Goal: Task Accomplishment & Management: Use online tool/utility

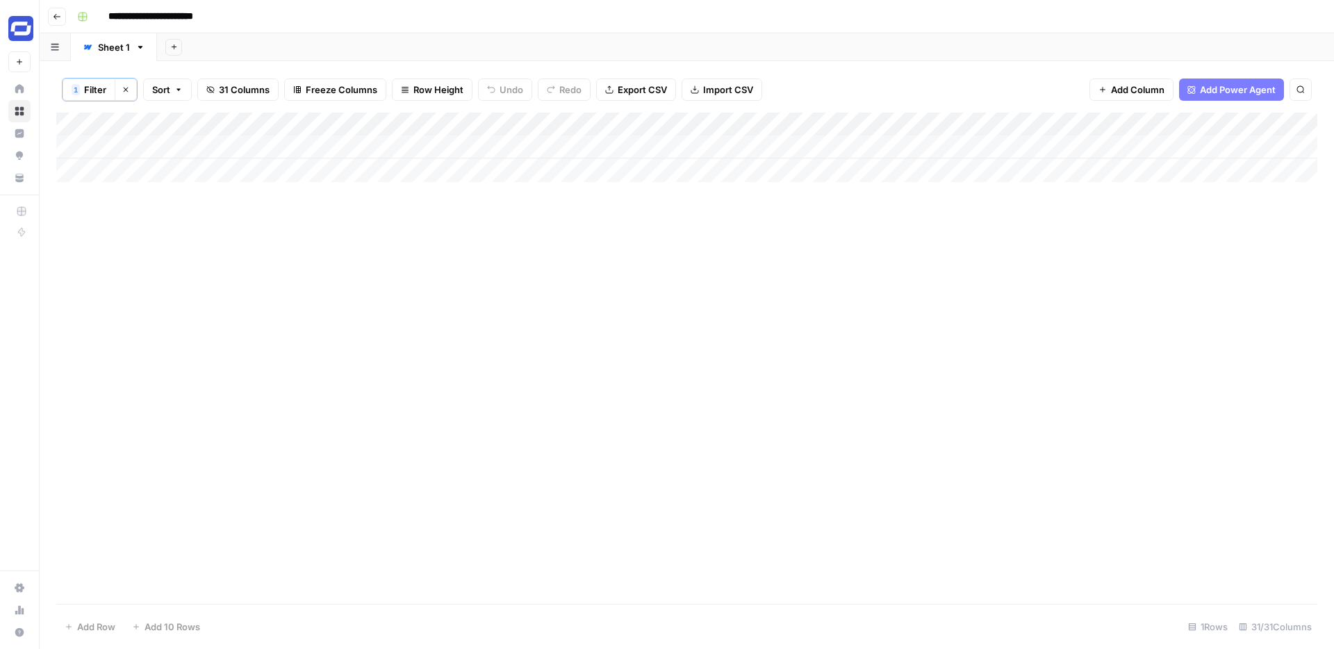
click at [1094, 150] on div "Add Column" at bounding box center [686, 147] width 1261 height 69
click at [1075, 283] on div "Add Column" at bounding box center [686, 358] width 1261 height 491
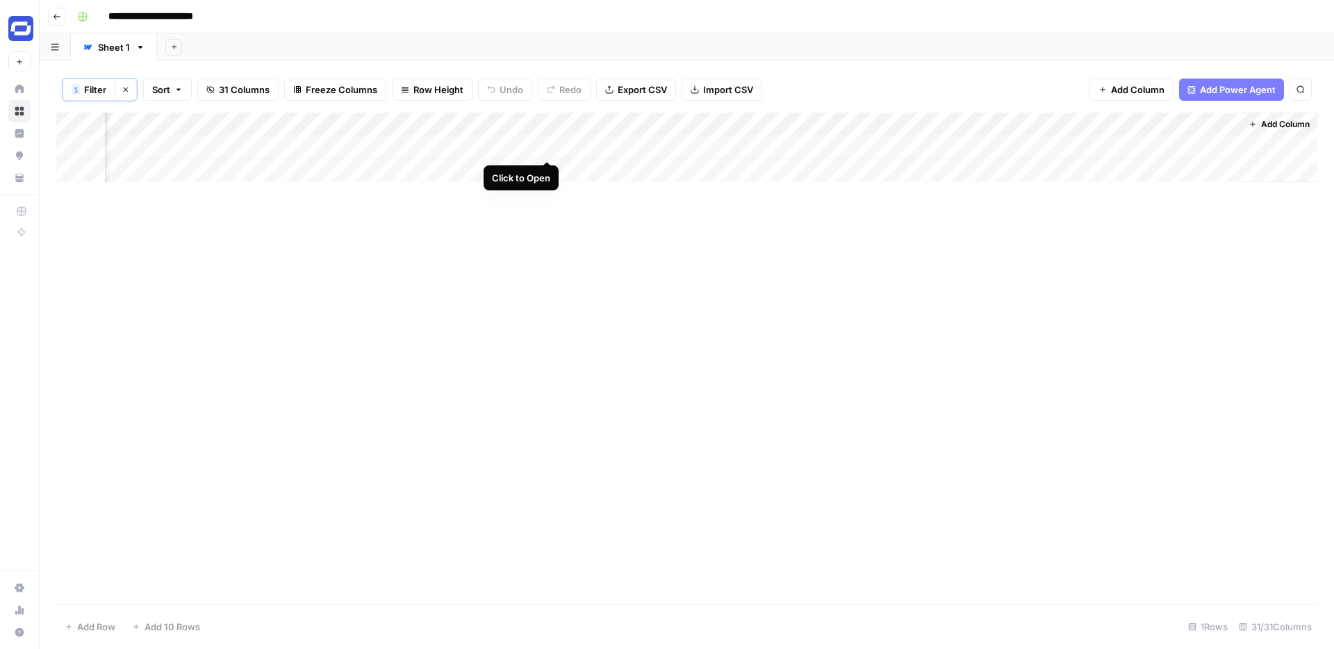
click at [548, 147] on div "Add Column" at bounding box center [686, 147] width 1261 height 69
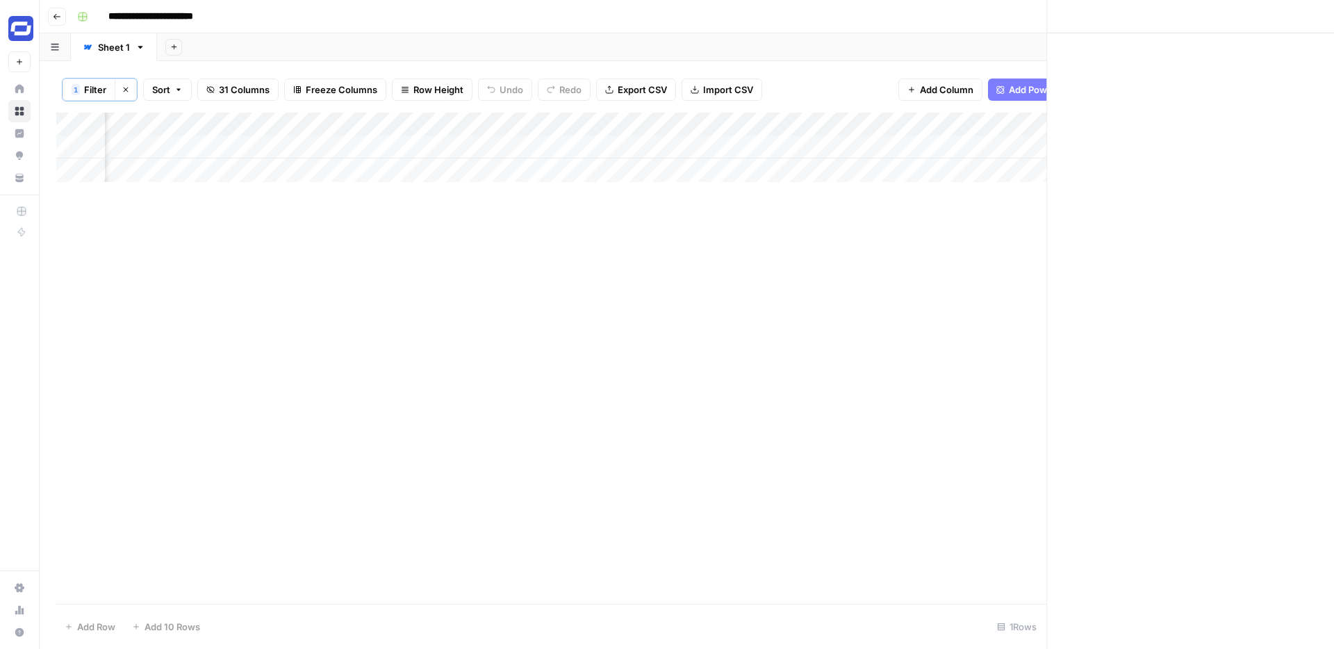
scroll to position [0, 3946]
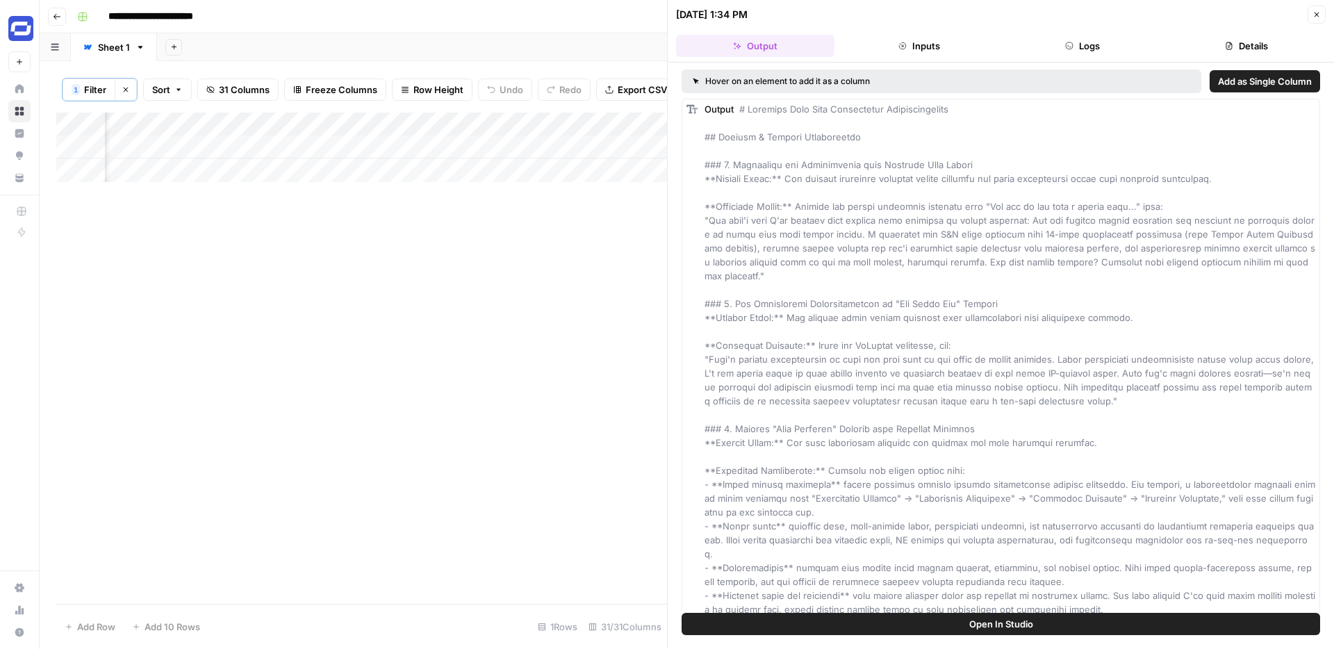
click at [1318, 13] on icon "button" at bounding box center [1316, 14] width 8 height 8
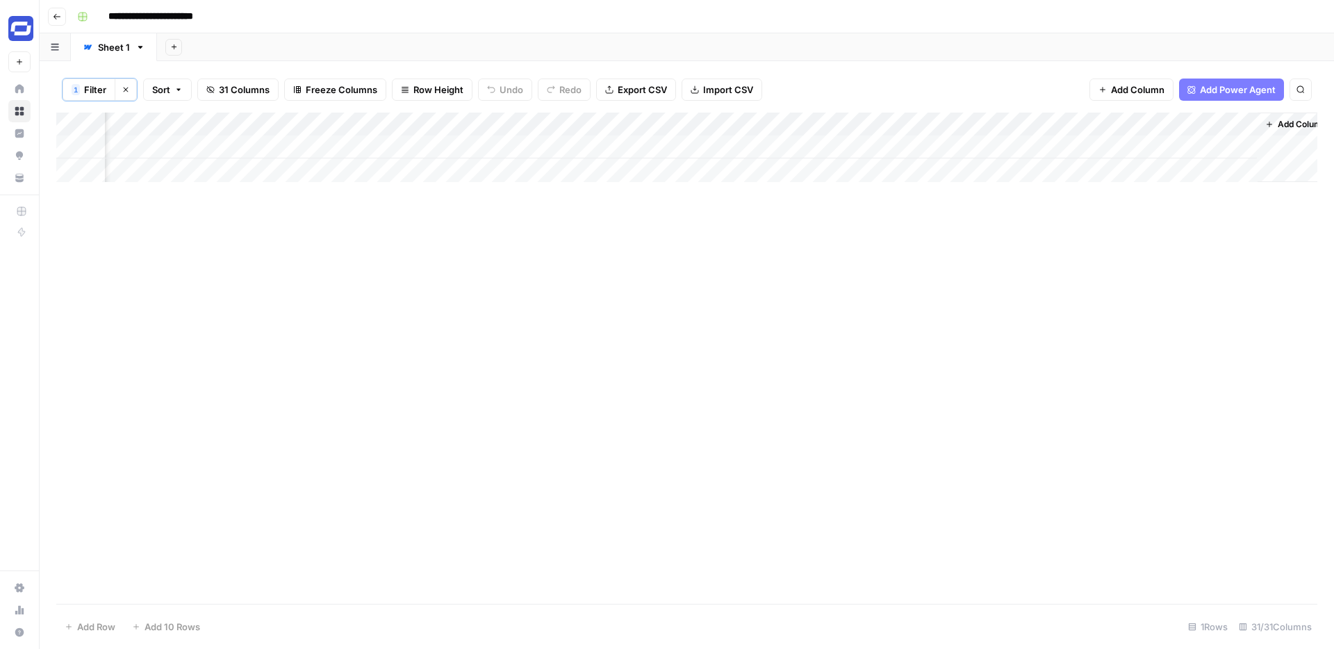
scroll to position [0, 3930]
click at [794, 172] on div "Add Column" at bounding box center [686, 181] width 1261 height 140
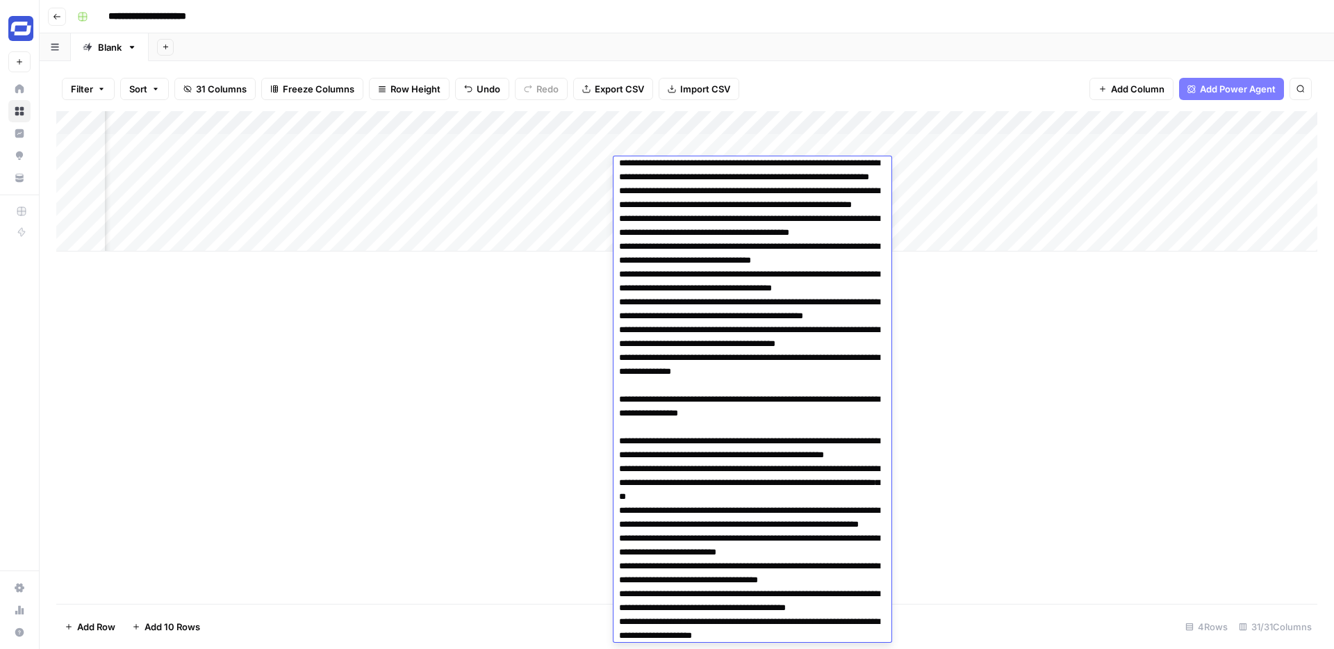
scroll to position [0, 0]
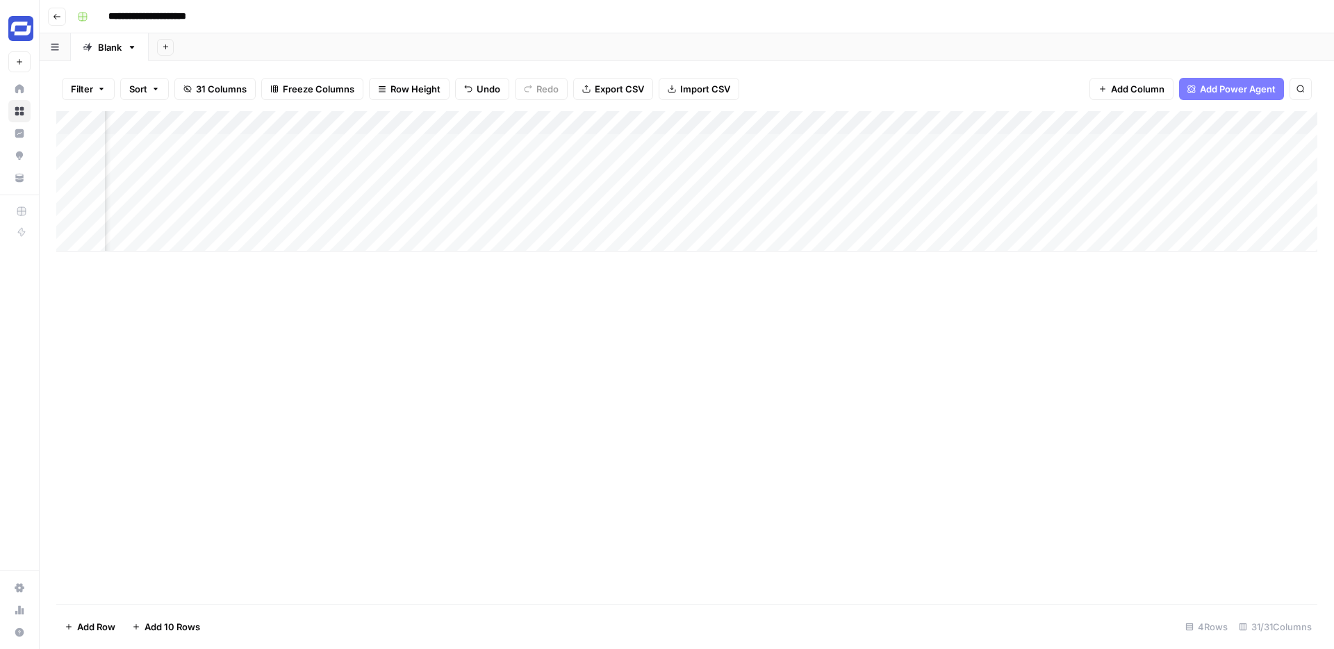
click at [1027, 381] on div "Add Column" at bounding box center [686, 357] width 1261 height 492
click at [787, 169] on div "Add Column" at bounding box center [686, 181] width 1261 height 140
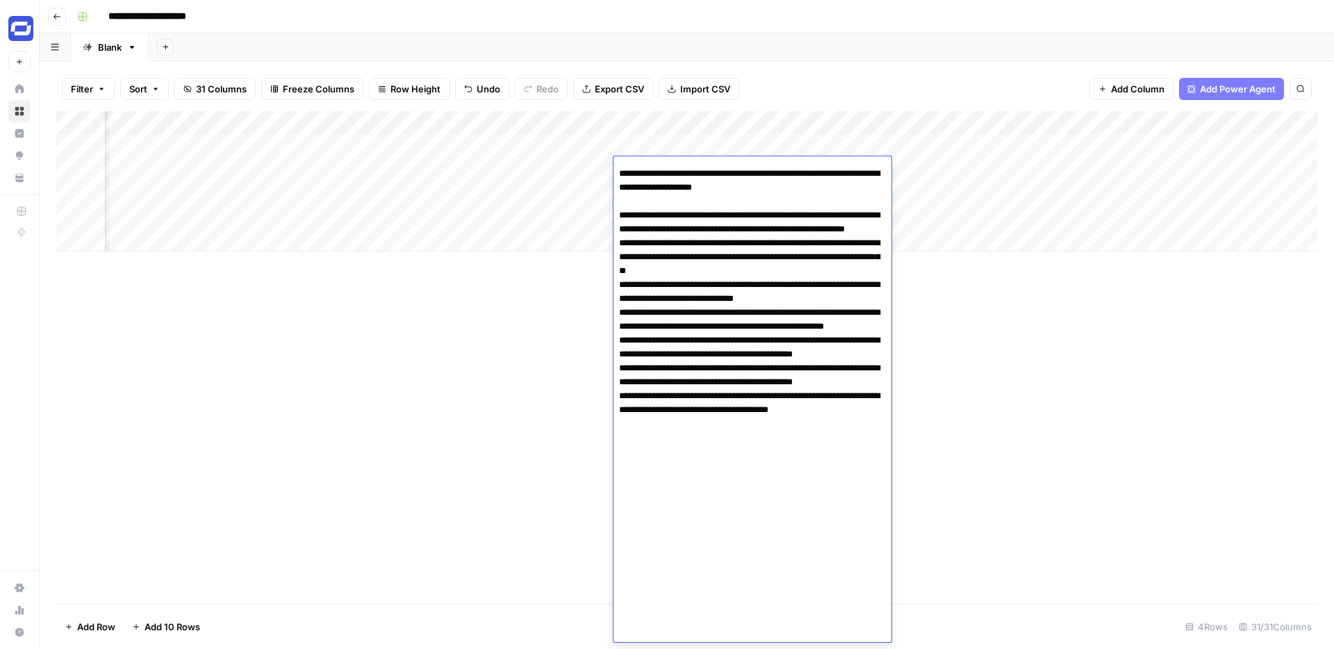
click at [998, 297] on div "Add Column" at bounding box center [686, 357] width 1261 height 492
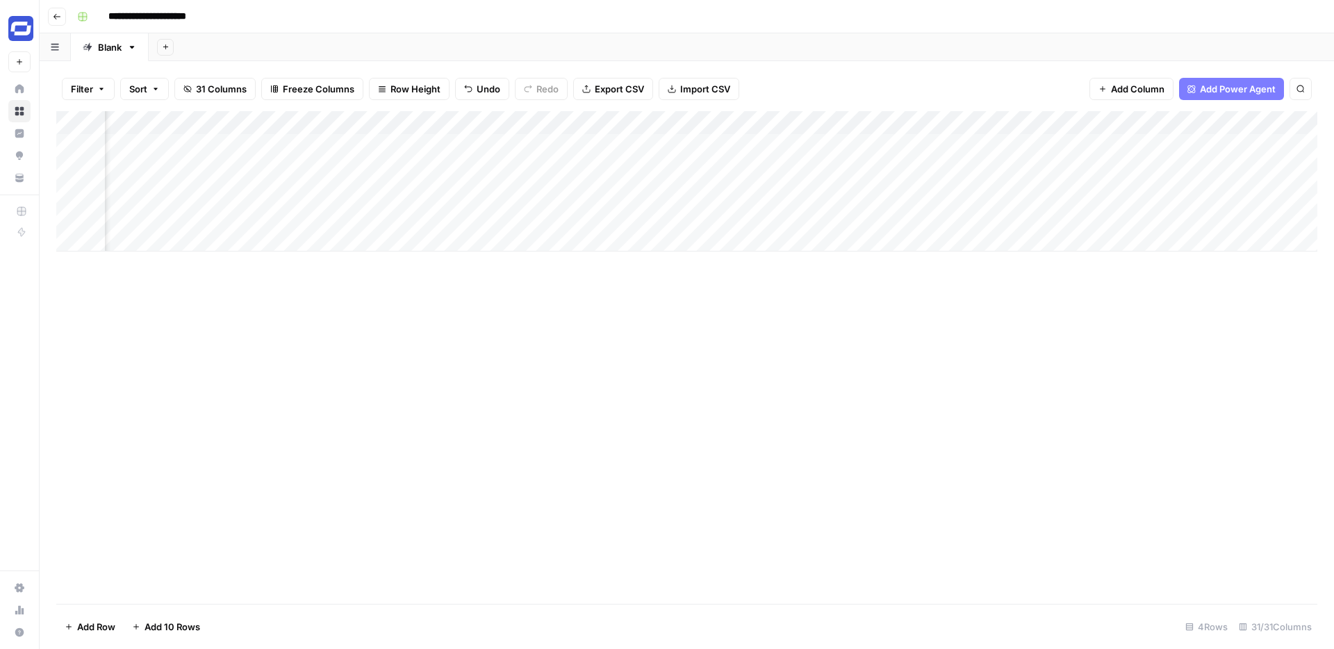
click at [745, 215] on div "Add Column" at bounding box center [686, 181] width 1261 height 140
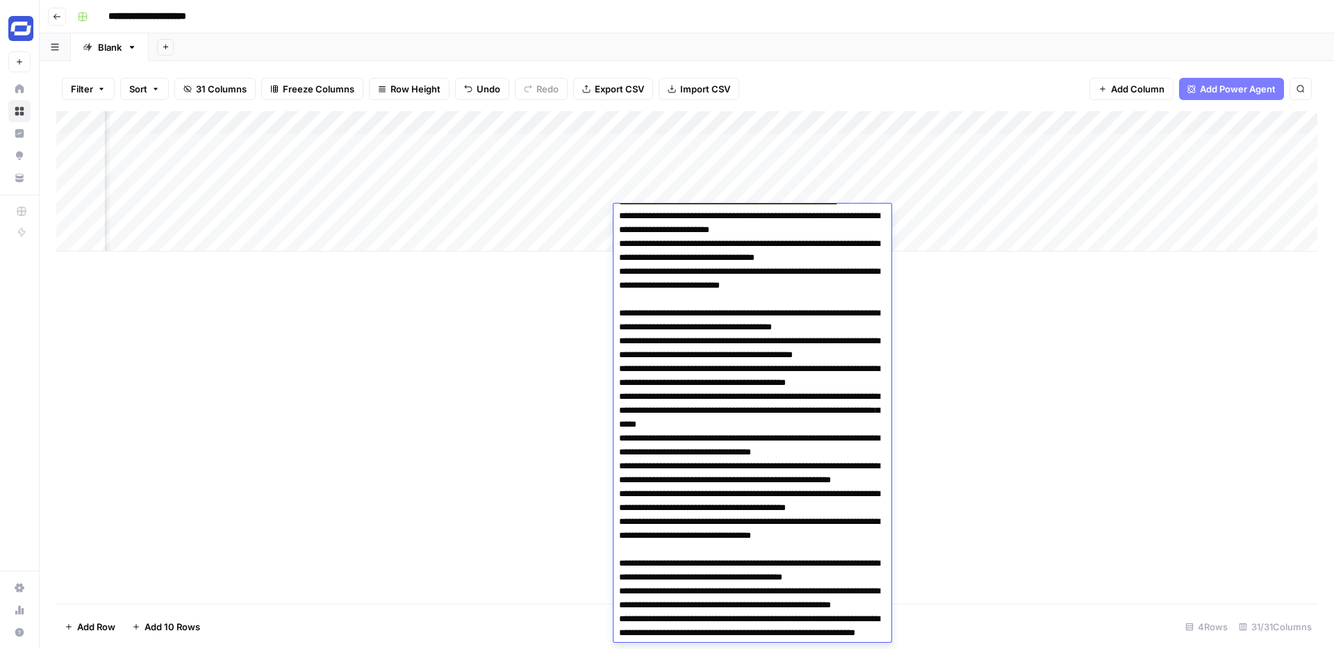
scroll to position [0, 0]
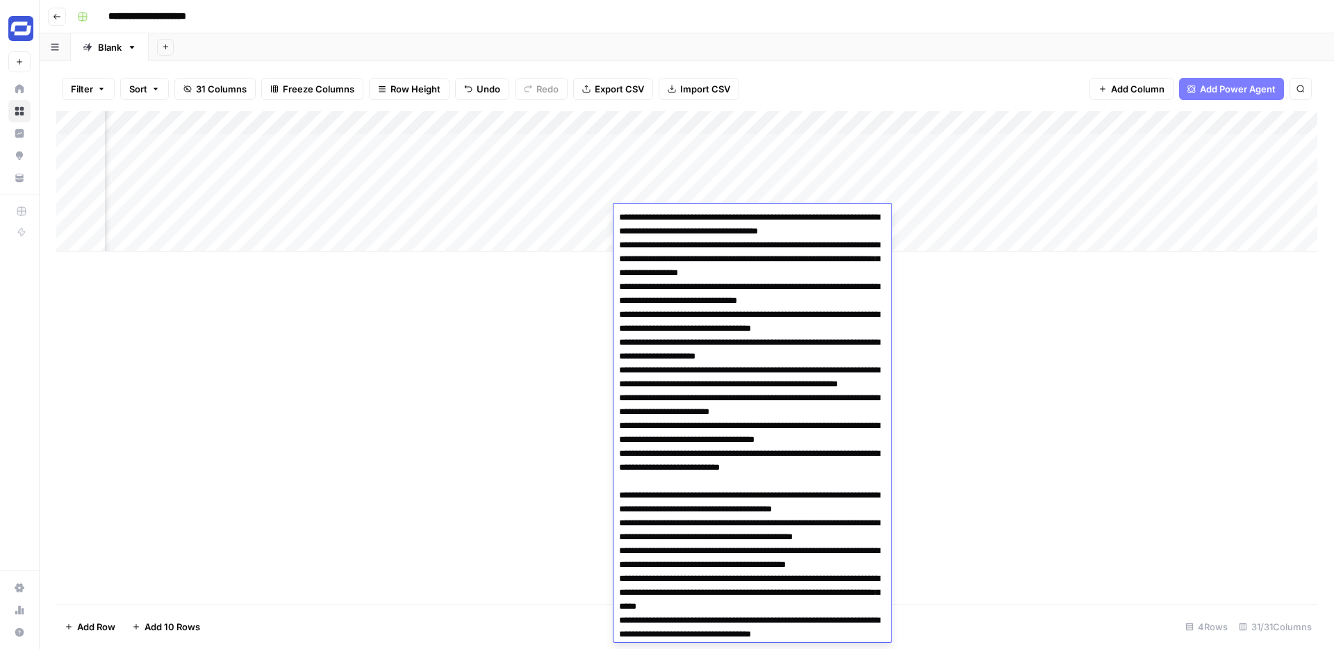
click at [449, 336] on div "Add Column" at bounding box center [686, 357] width 1261 height 492
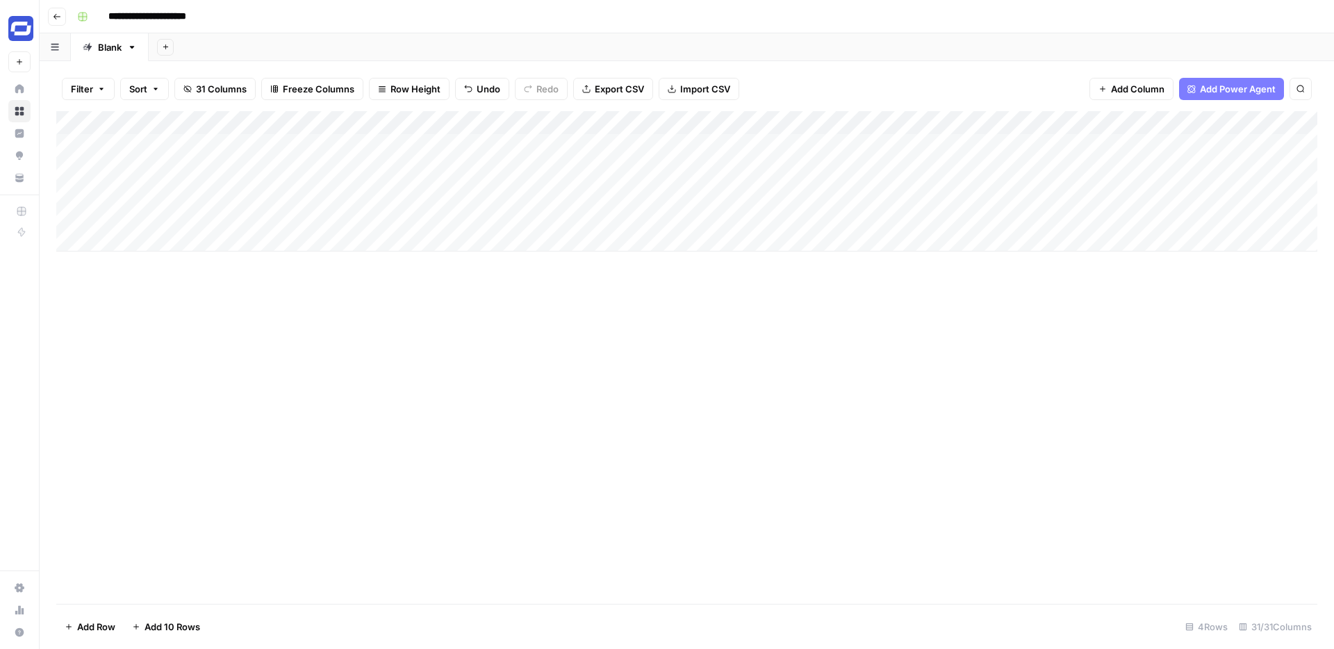
drag, startPoint x: 208, startPoint y: 126, endPoint x: 831, endPoint y: 123, distance: 623.1
click at [831, 123] on div "Add Column" at bounding box center [686, 181] width 1261 height 140
click at [971, 388] on div "Add Column" at bounding box center [686, 357] width 1261 height 492
click at [441, 168] on div "Add Column" at bounding box center [686, 181] width 1261 height 140
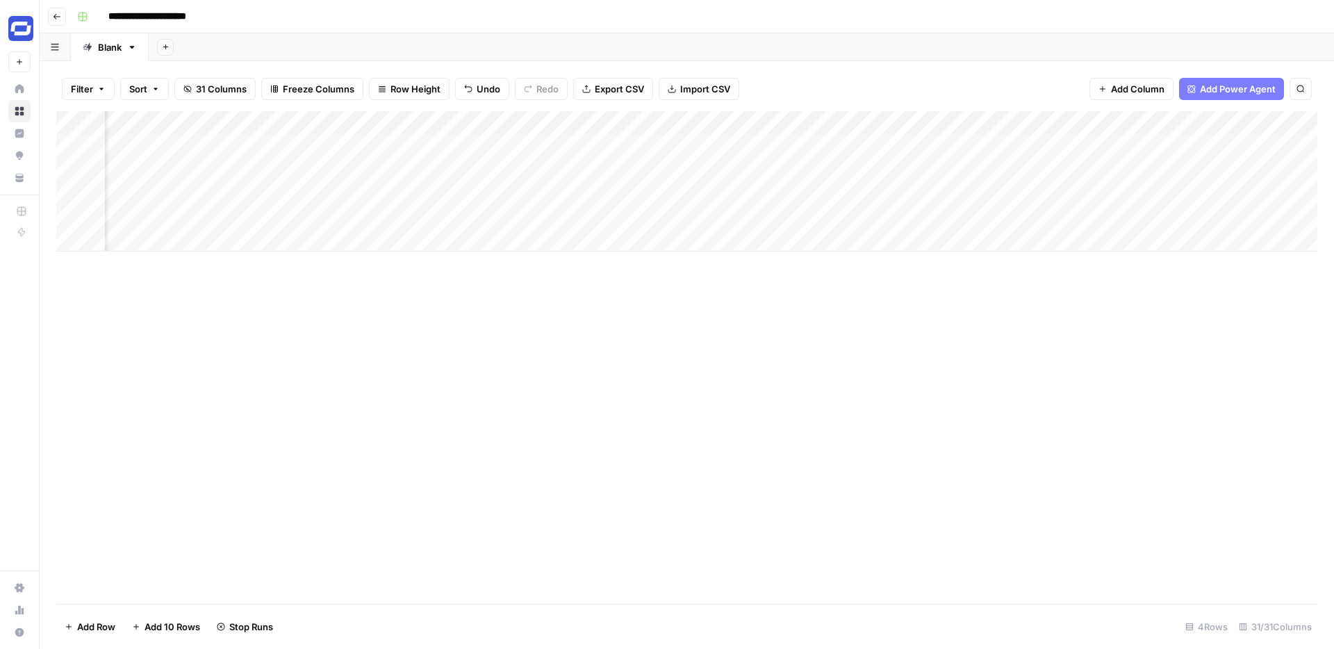
click at [442, 192] on div "Add Column" at bounding box center [686, 181] width 1261 height 140
click at [725, 197] on div "Add Column" at bounding box center [686, 181] width 1261 height 140
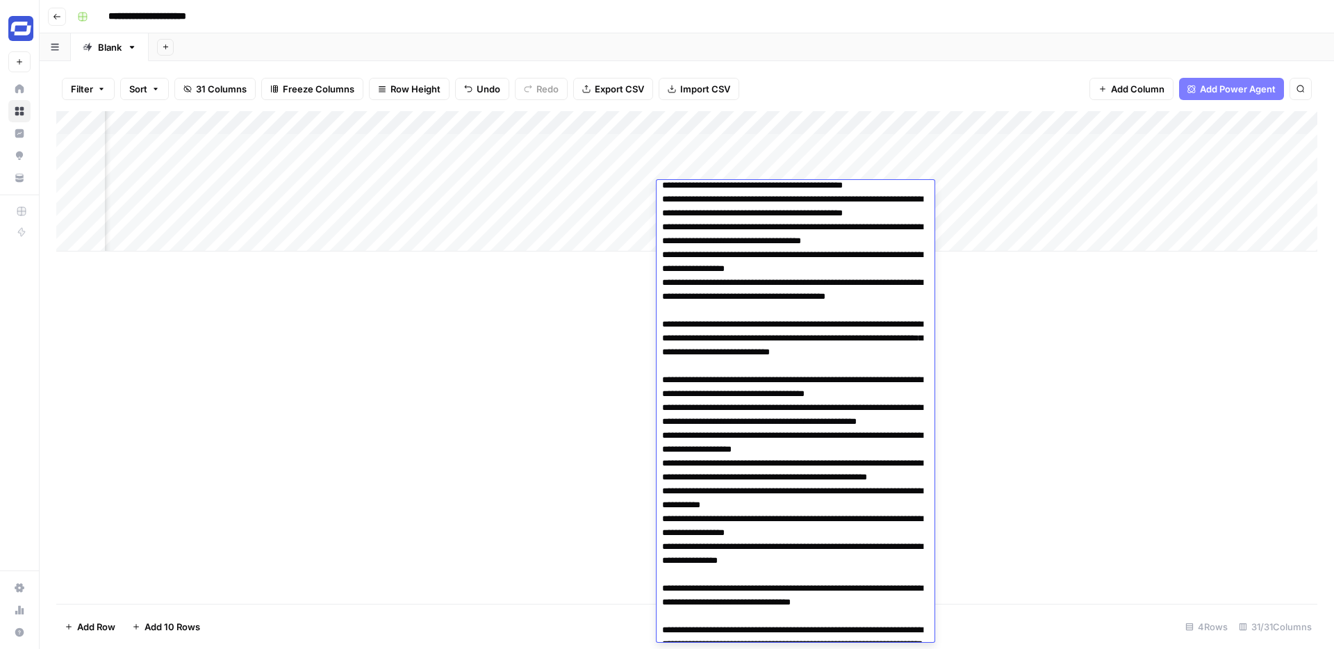
scroll to position [0, 0]
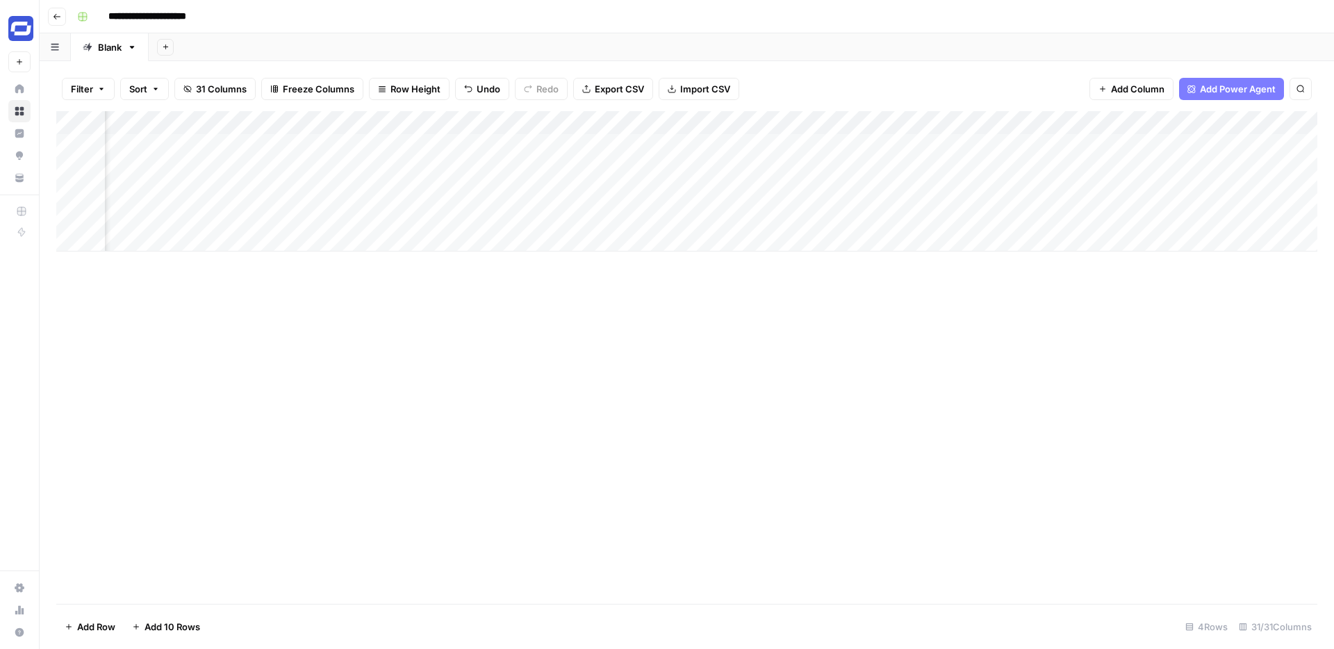
click at [1004, 311] on div "Add Column" at bounding box center [686, 357] width 1261 height 492
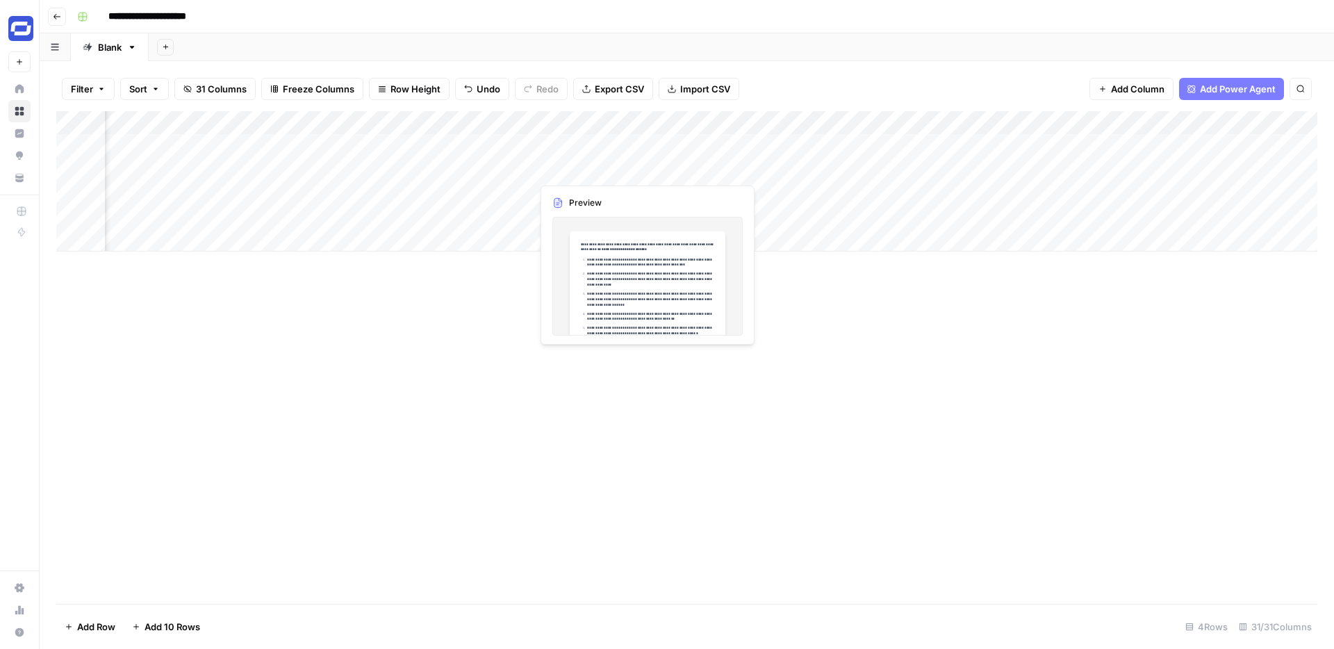
click at [606, 166] on div "Add Column" at bounding box center [686, 181] width 1261 height 140
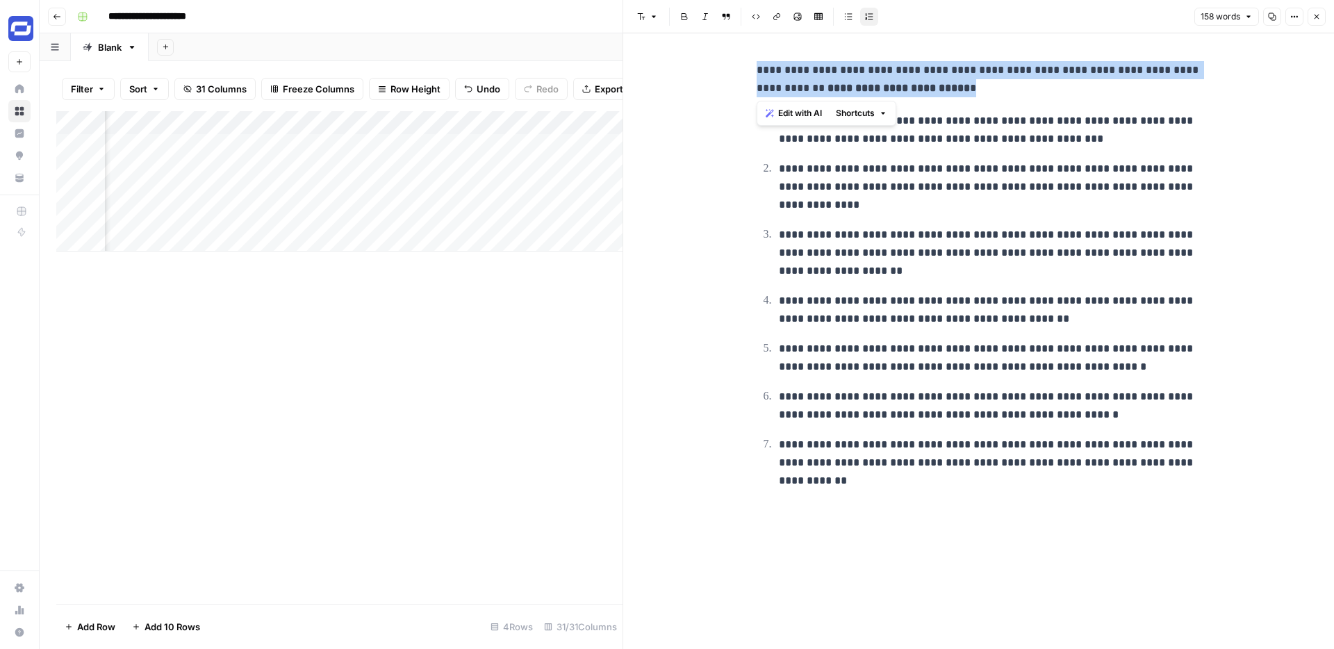
drag, startPoint x: 941, startPoint y: 94, endPoint x: 746, endPoint y: 69, distance: 196.0
click at [746, 69] on div "**********" at bounding box center [978, 340] width 711 height 615
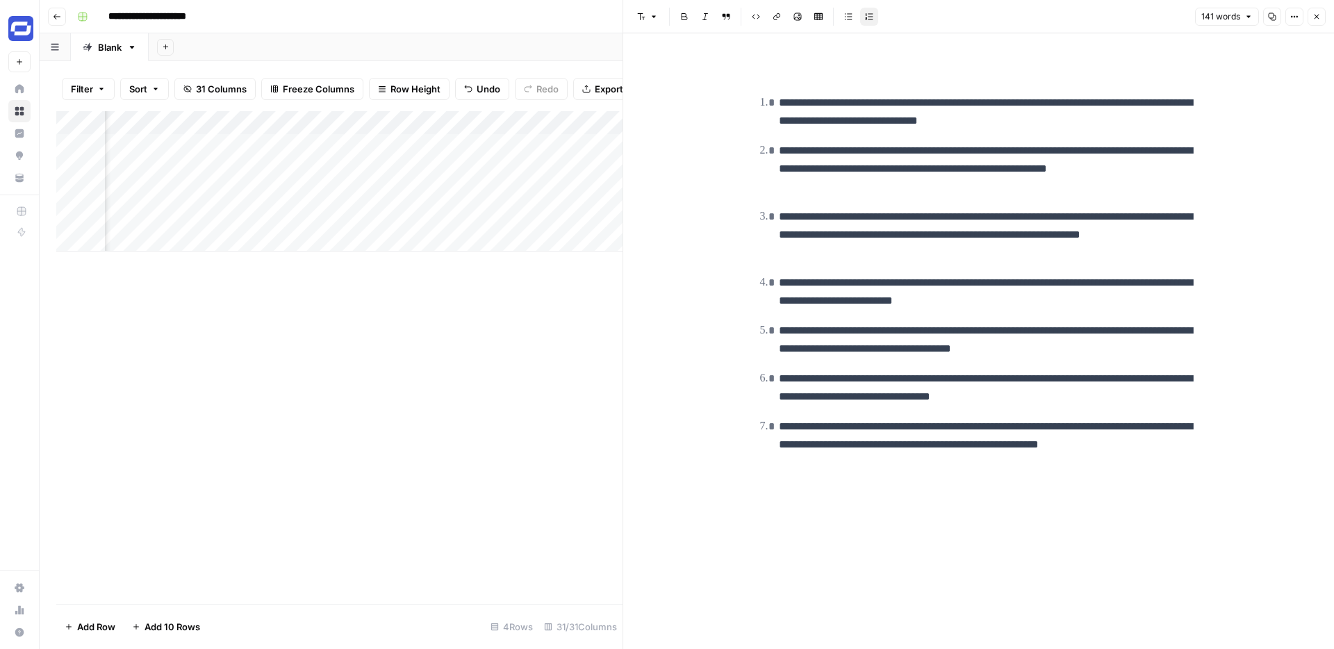
click at [502, 285] on div "Add Column" at bounding box center [339, 357] width 566 height 492
click at [1317, 18] on icon "button" at bounding box center [1316, 17] width 5 height 5
